Goal: Find specific page/section: Find specific page/section

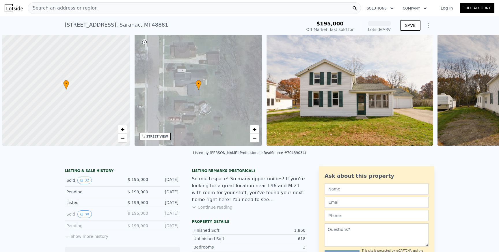
scroll to position [0, 2]
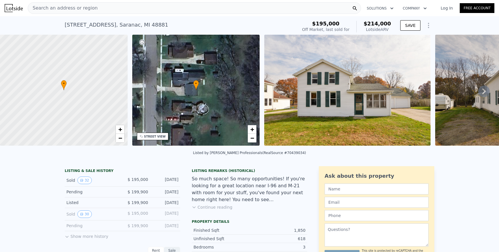
click at [208, 10] on div "Search an address or region" at bounding box center [194, 8] width 333 height 12
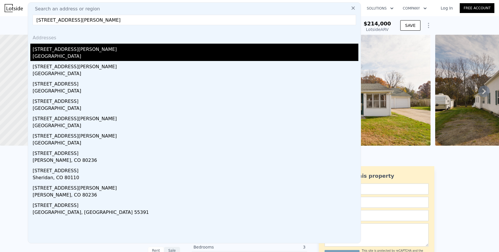
type input "[STREET_ADDRESS][PERSON_NAME]"
click at [87, 58] on div "[GEOGRAPHIC_DATA]" at bounding box center [196, 57] width 326 height 8
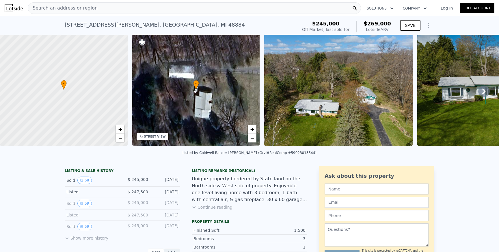
click at [484, 89] on icon at bounding box center [484, 91] width 3 height 6
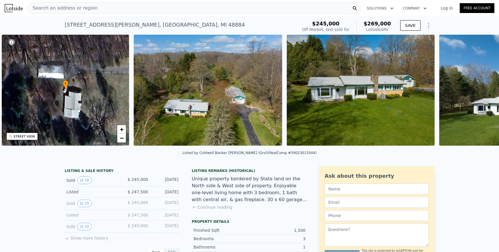
scroll to position [0, 134]
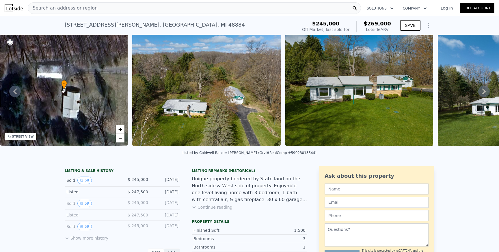
click at [484, 92] on icon at bounding box center [484, 91] width 3 height 6
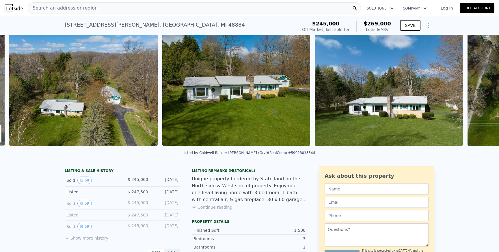
scroll to position [0, 264]
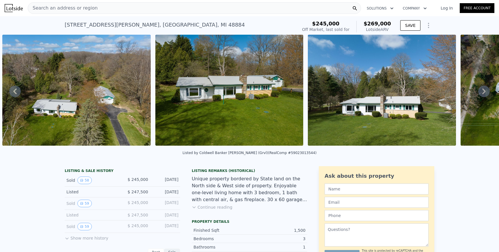
click at [484, 91] on icon at bounding box center [485, 92] width 12 height 12
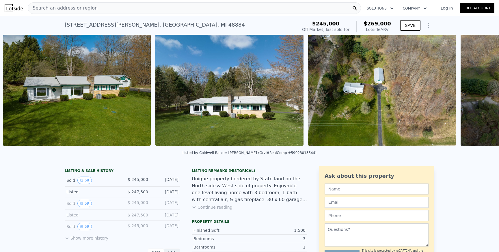
scroll to position [0, 417]
click at [484, 91] on icon at bounding box center [485, 92] width 12 height 12
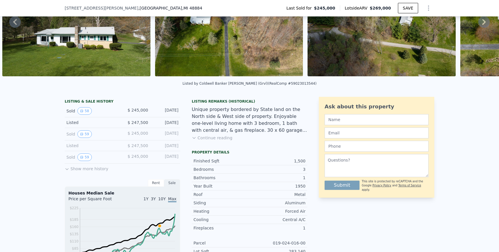
scroll to position [67, 0]
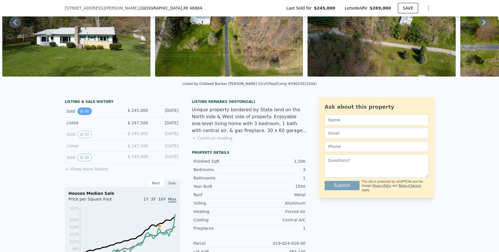
click at [87, 112] on button "58" at bounding box center [84, 112] width 14 height 8
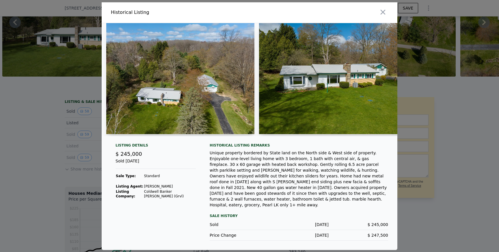
click at [214, 96] on img at bounding box center [180, 78] width 148 height 111
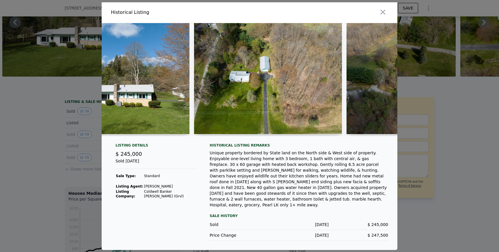
scroll to position [0, 377]
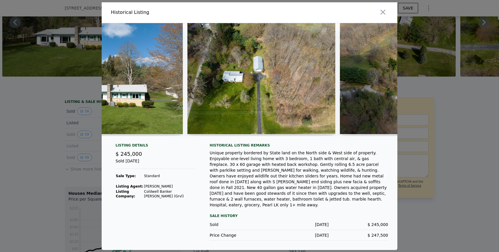
drag, startPoint x: 325, startPoint y: 103, endPoint x: 259, endPoint y: 125, distance: 70.5
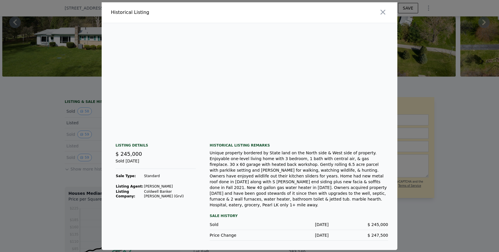
scroll to position [0, 8057]
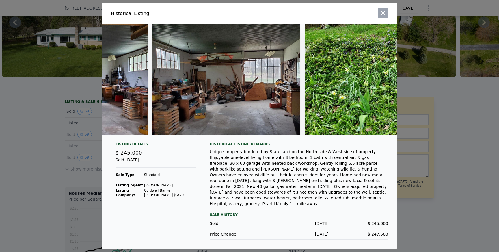
click at [383, 14] on icon "button" at bounding box center [383, 13] width 8 height 8
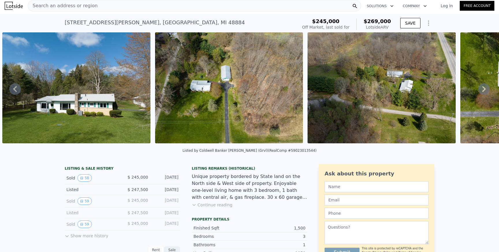
scroll to position [0, 0]
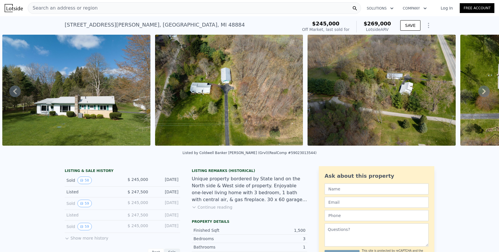
click at [87, 8] on span "Search an address or region" at bounding box center [63, 8] width 70 height 7
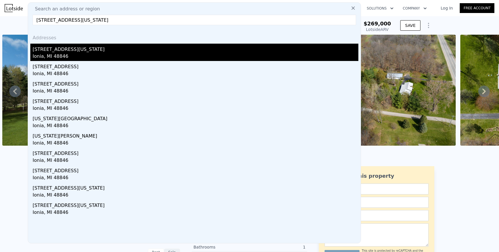
type input "[STREET_ADDRESS][US_STATE]"
click at [81, 56] on div "Ionia, MI 48846" at bounding box center [196, 57] width 326 height 8
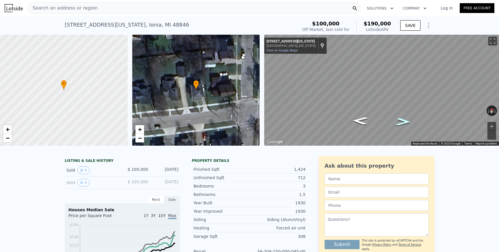
click at [407, 123] on icon "Go East, E Washington St" at bounding box center [403, 122] width 29 height 12
click at [493, 39] on button "Toggle fullscreen view" at bounding box center [493, 41] width 9 height 9
